Goal: Task Accomplishment & Management: Use online tool/utility

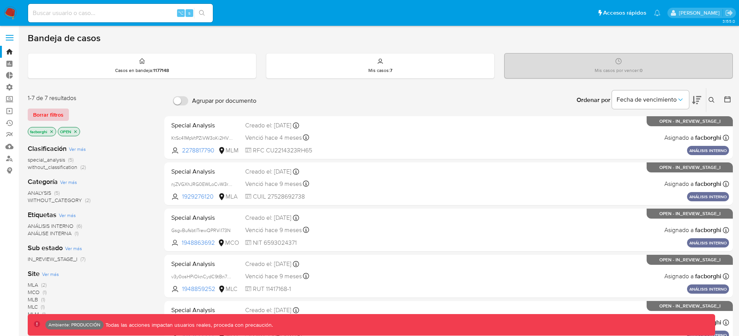
click at [57, 113] on span "Borrar filtros" at bounding box center [48, 114] width 30 height 11
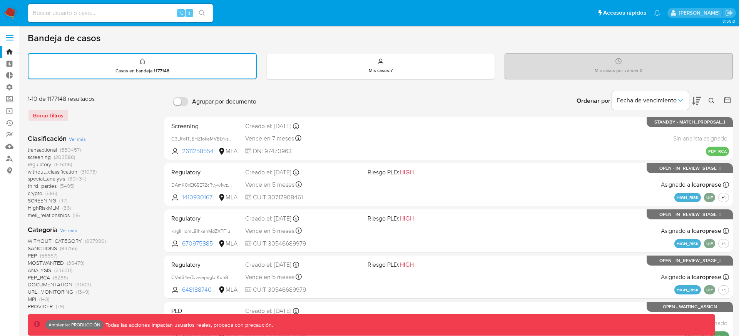
click at [45, 149] on span "transactional" at bounding box center [42, 150] width 29 height 8
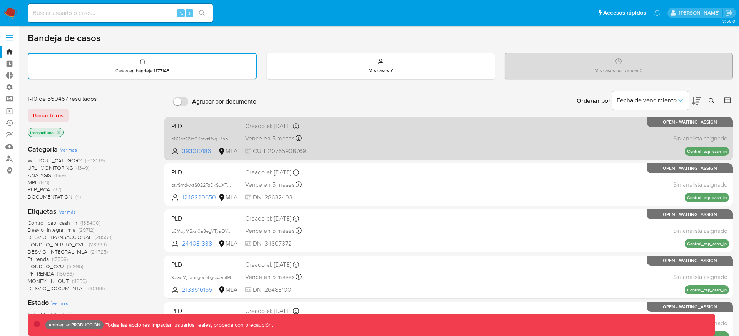
click at [419, 143] on div "PLD p8QpzG9b0KmxzRxqJBhbNdya 393010186 MLA Creado el: 26/06/2025 Creado el: 26/…" at bounding box center [448, 138] width 561 height 39
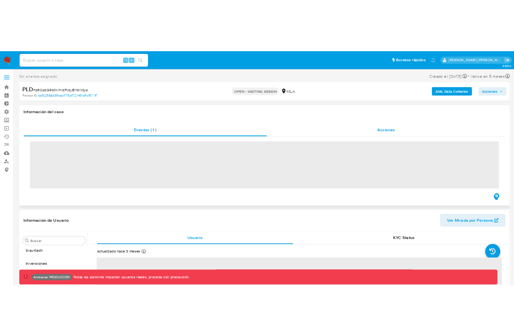
scroll to position [362, 0]
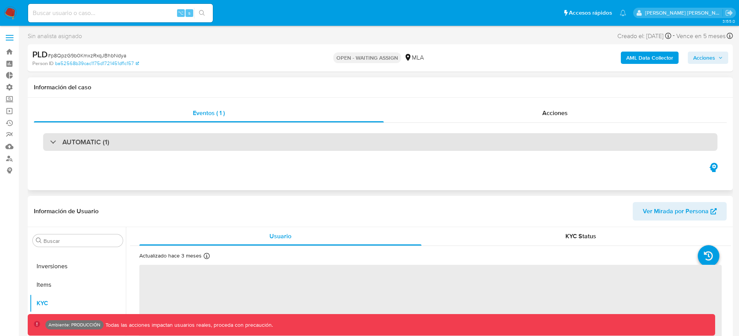
click at [471, 142] on div "AUTOMATIC (1)" at bounding box center [380, 142] width 675 height 18
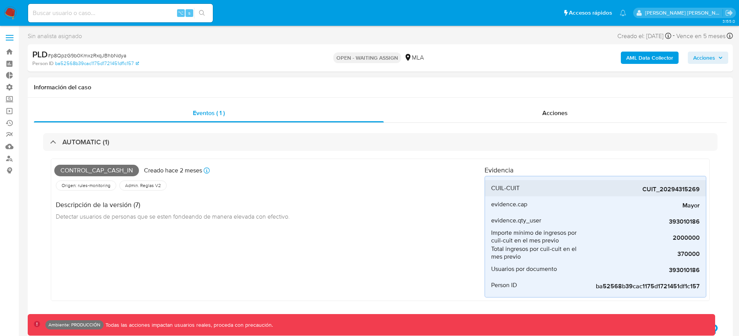
select select "10"
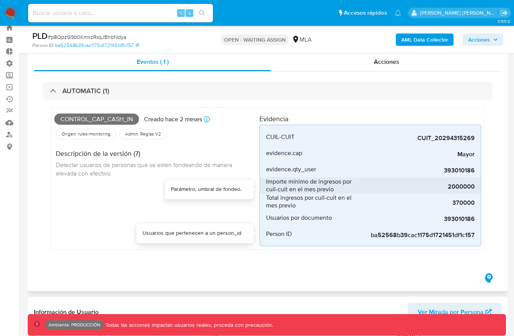
scroll to position [26, 0]
